Goal: Register for event/course

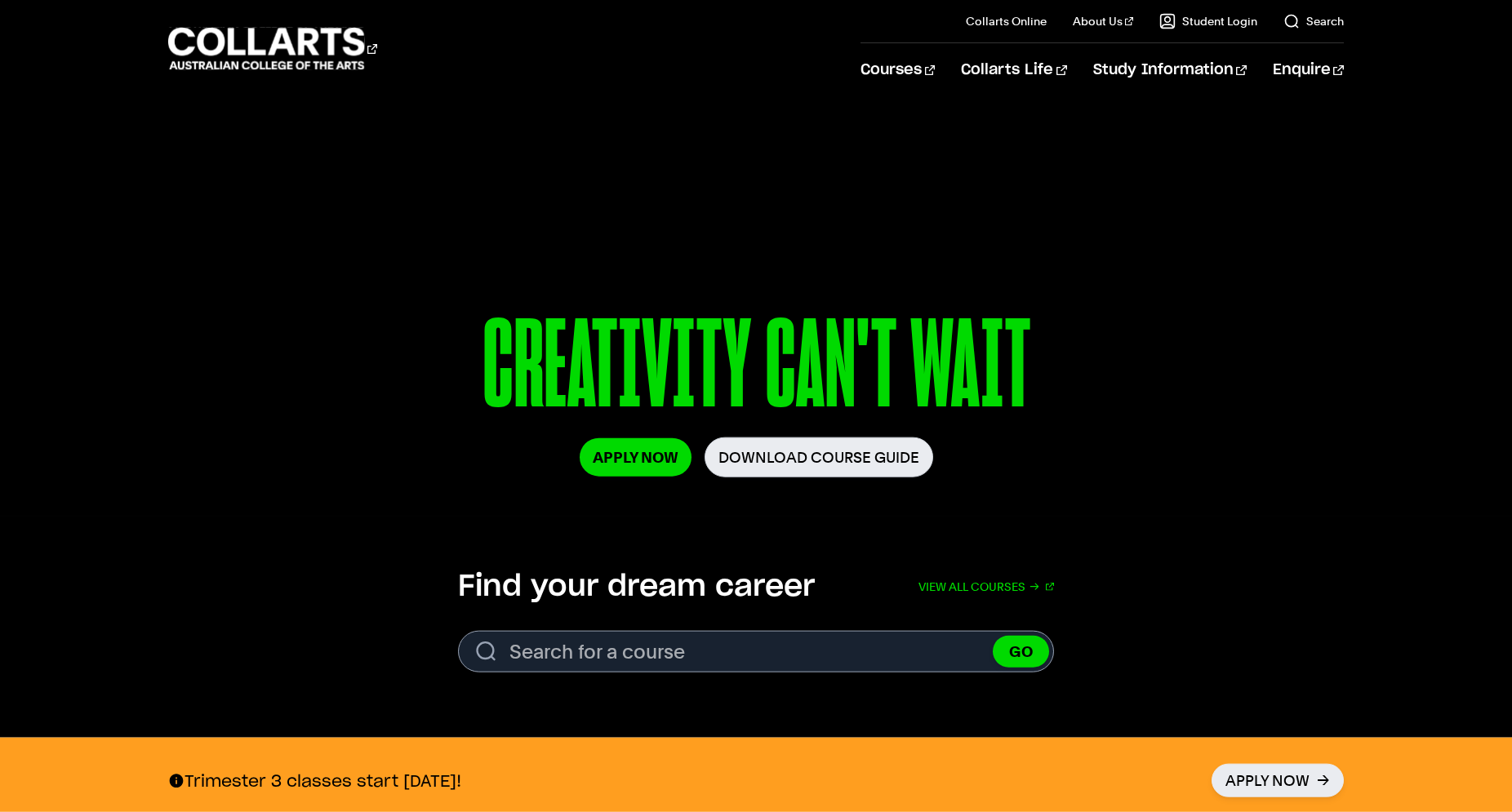
scroll to position [166, 0]
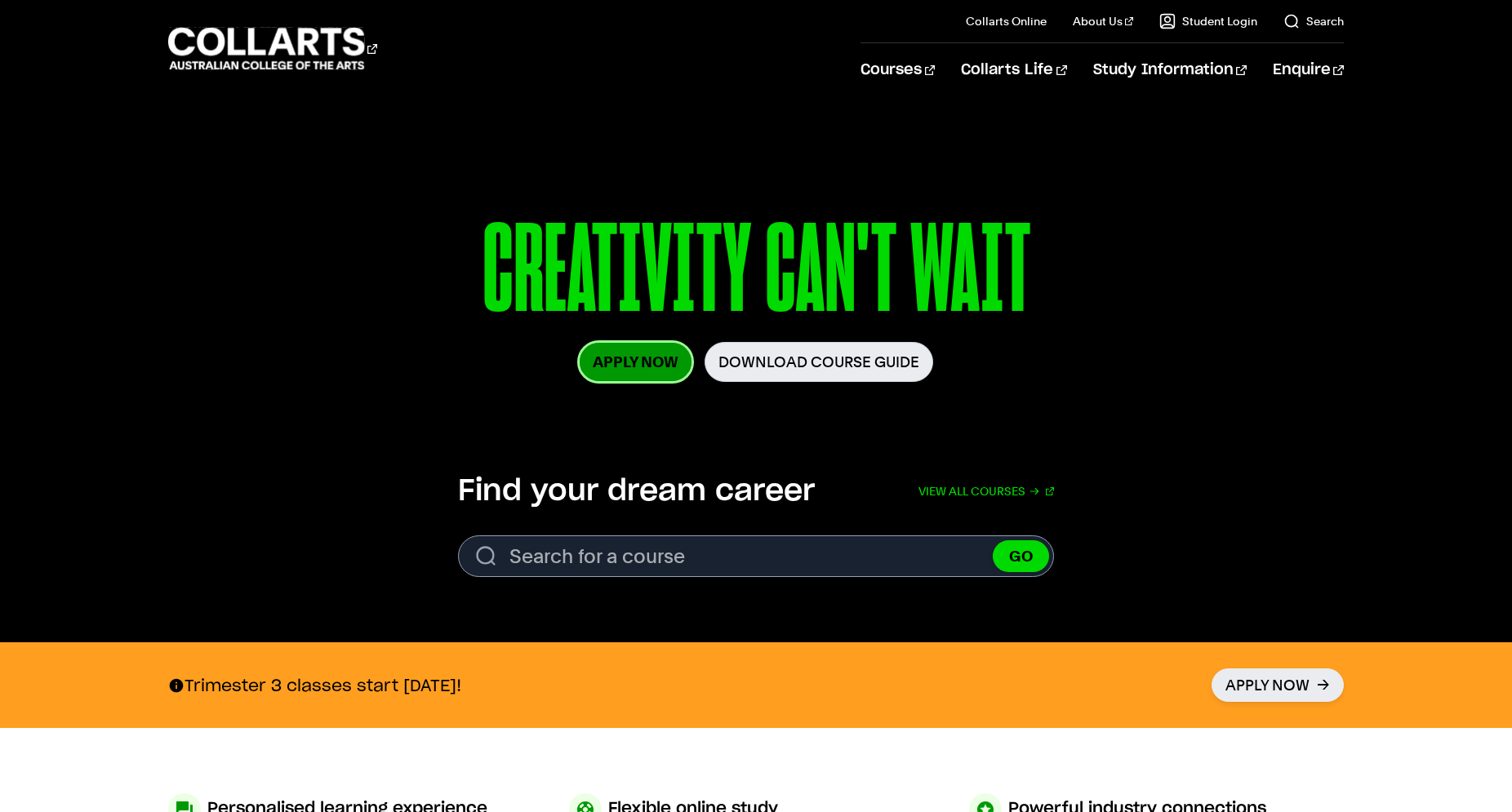
click at [615, 364] on link "Apply Now" at bounding box center [635, 361] width 112 height 38
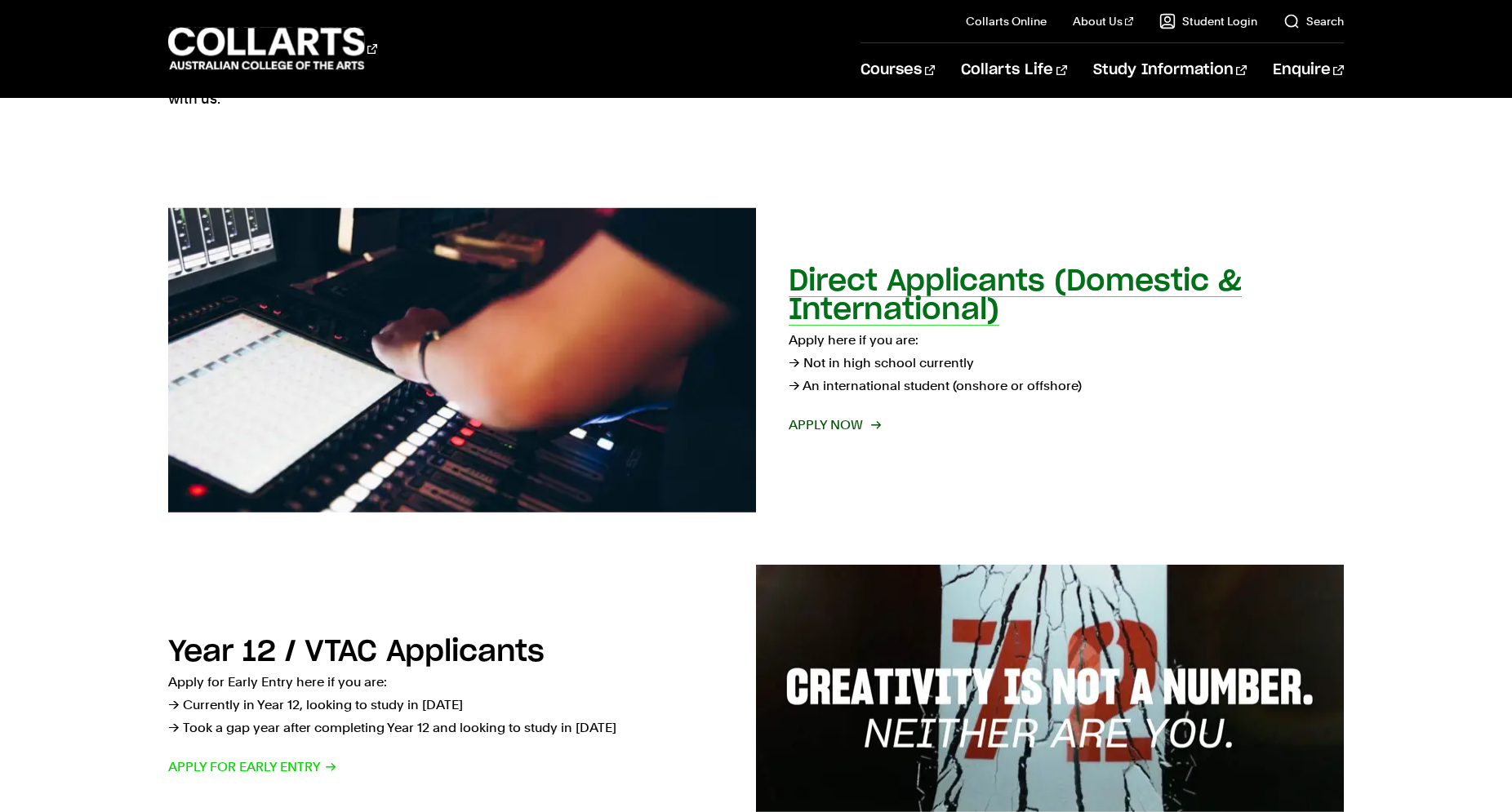
scroll to position [84, 0]
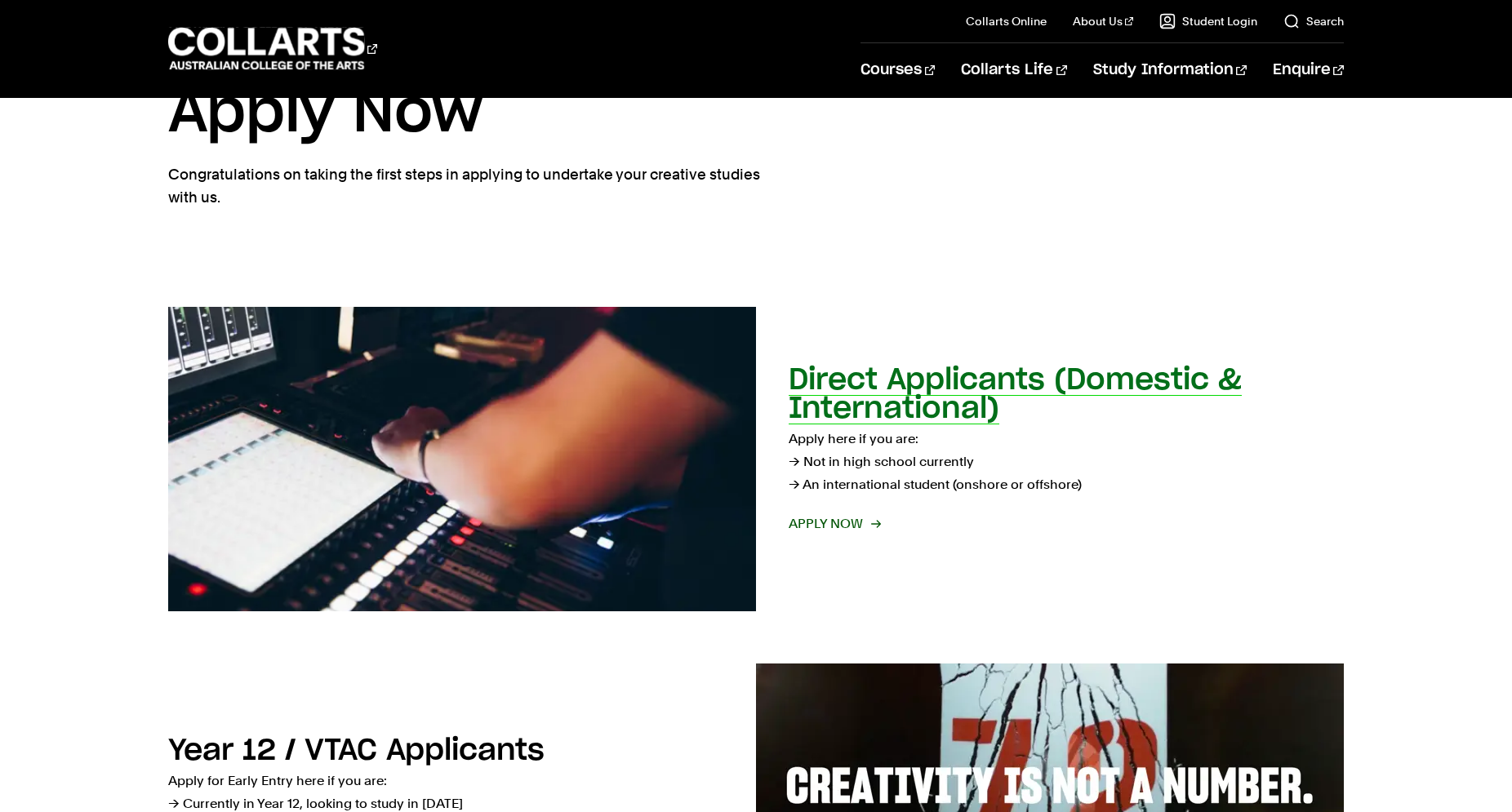
click at [932, 416] on h2 "Direct Applicants (Domestic & International)" at bounding box center [1015, 394] width 453 height 58
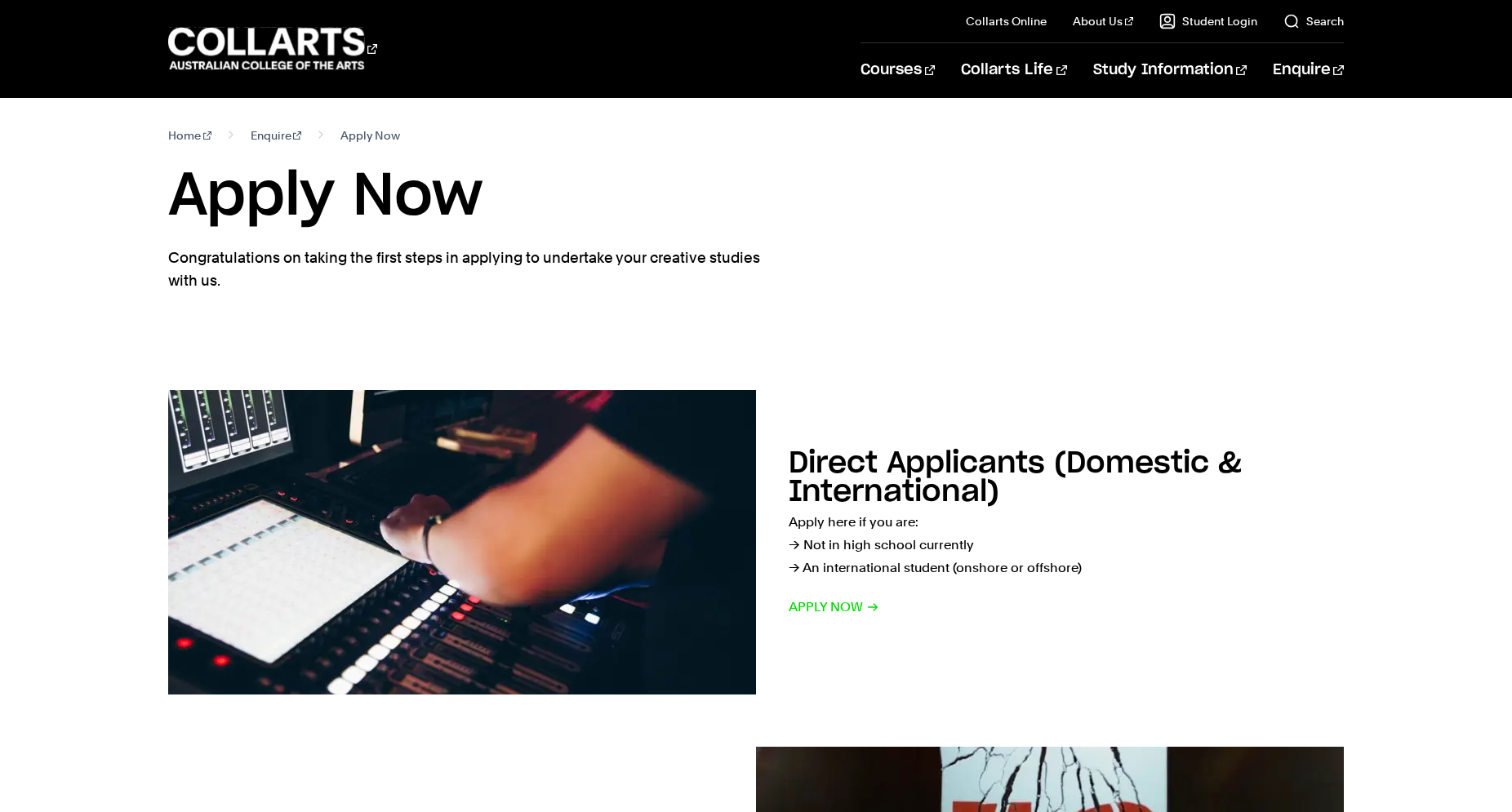
scroll to position [84, 0]
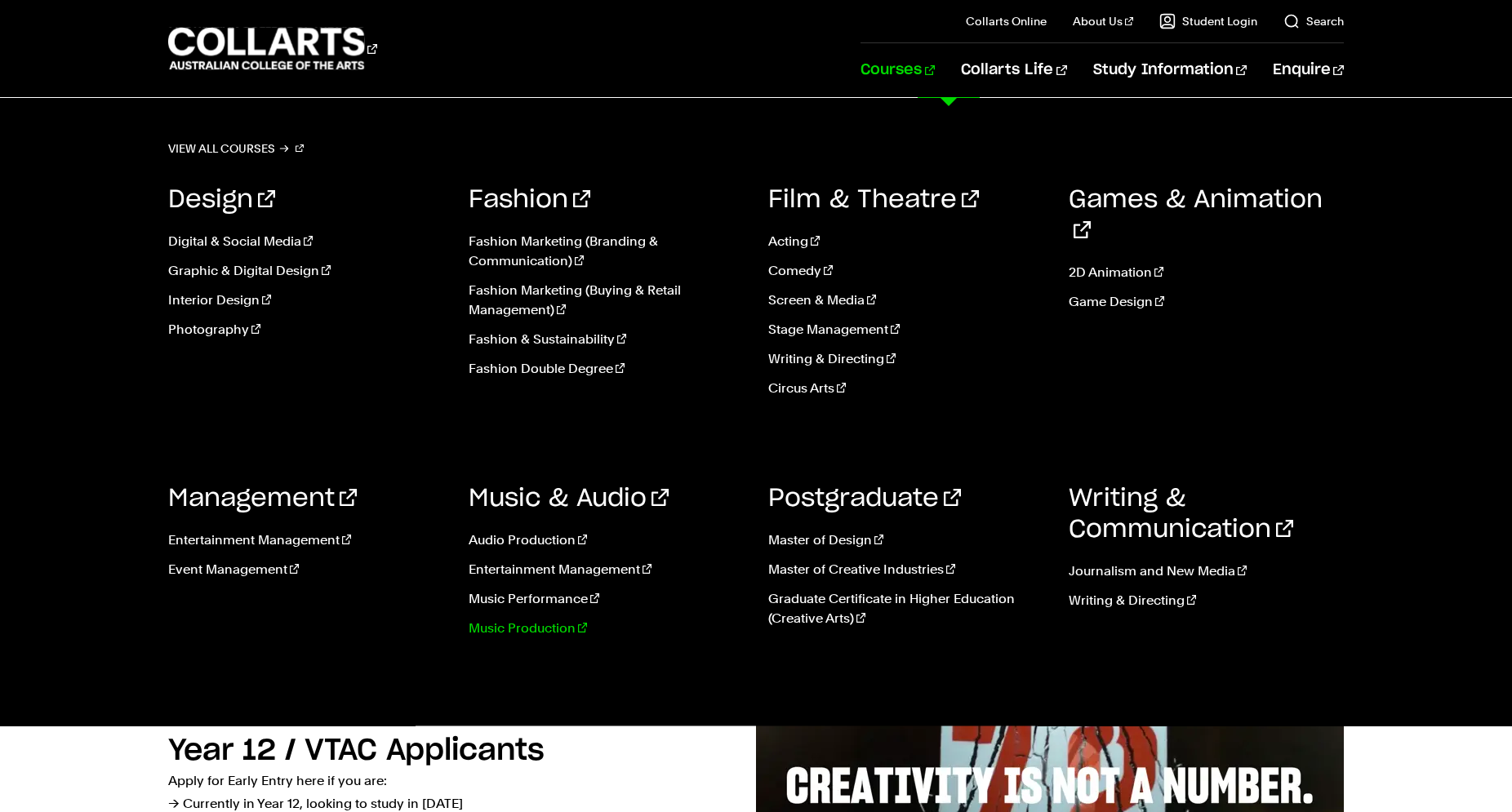
click at [507, 625] on link "Music Production" at bounding box center [606, 628] width 276 height 19
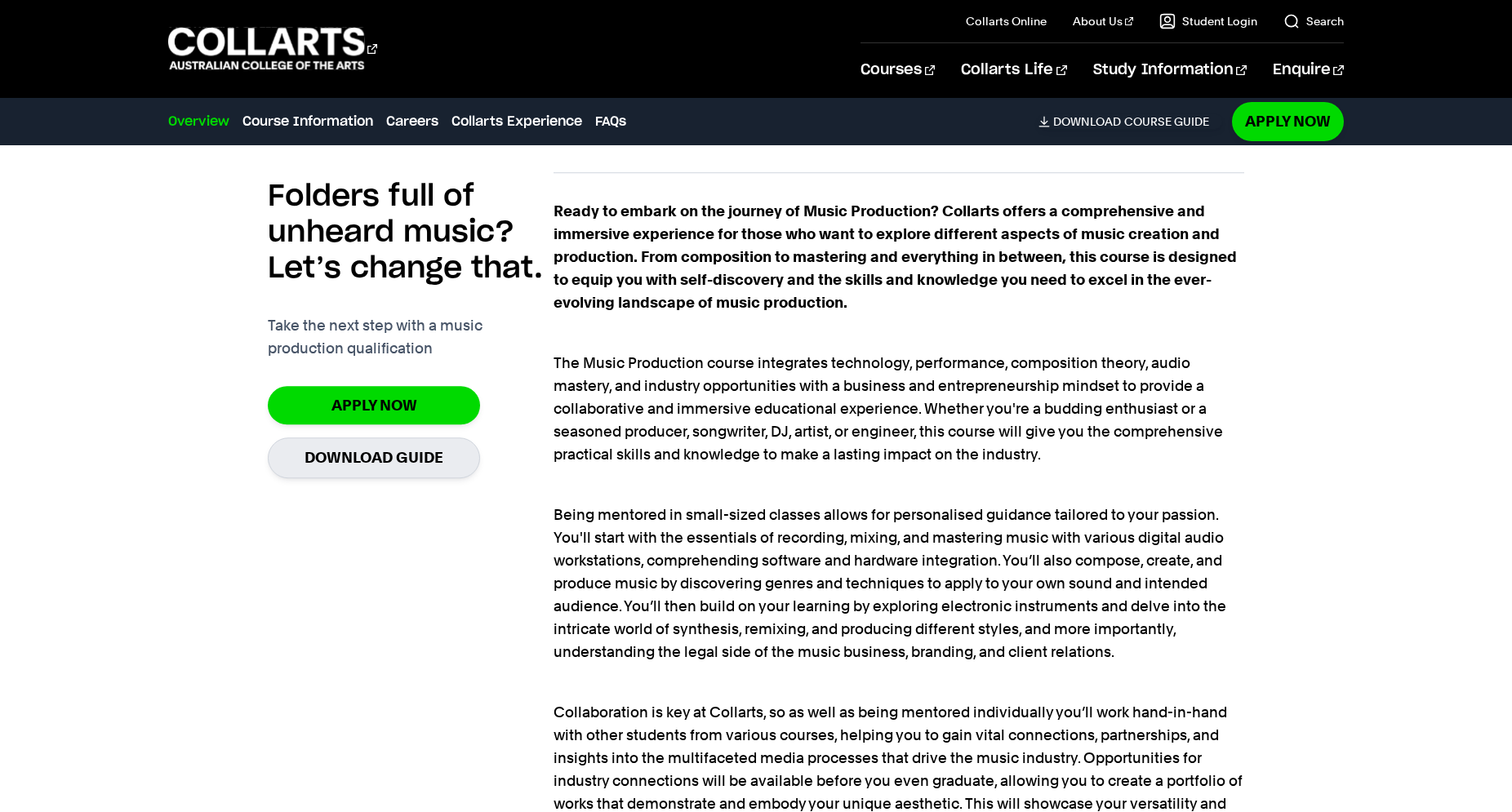
scroll to position [1415, 0]
